Goal: Task Accomplishment & Management: Manage account settings

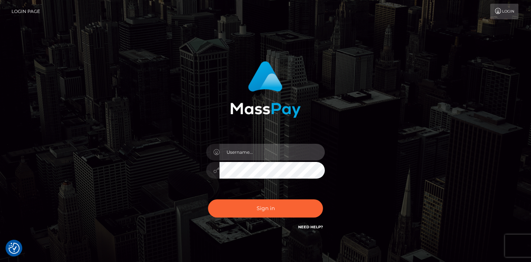
click at [251, 150] on input "text" at bounding box center [272, 152] width 105 height 17
type input "JosuePerales"
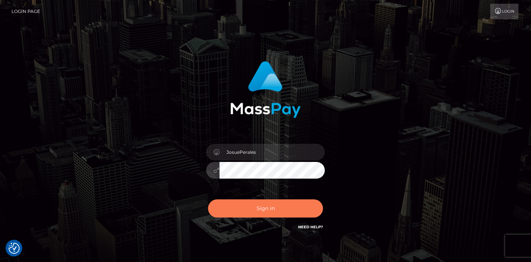
click at [256, 210] on button "Sign in" at bounding box center [265, 208] width 115 height 18
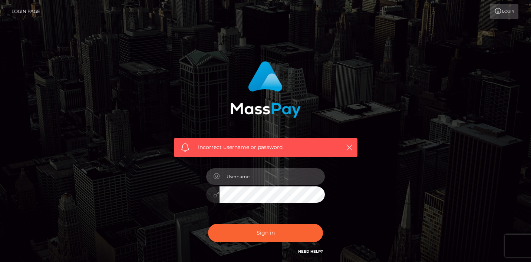
click at [235, 177] on input "text" at bounding box center [272, 176] width 105 height 17
type input "josue@ievolutionpro.com"
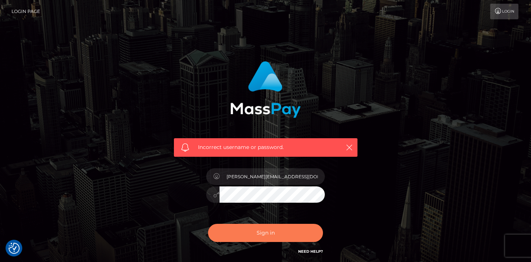
click at [271, 227] on button "Sign in" at bounding box center [265, 233] width 115 height 18
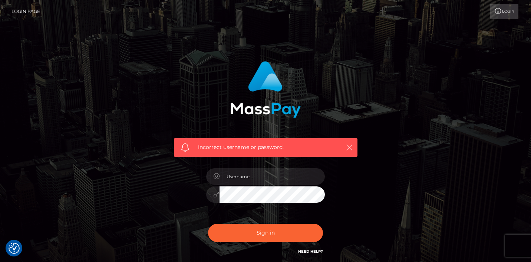
click at [350, 146] on icon "button" at bounding box center [349, 147] width 7 height 7
